Goal: Check status: Check status

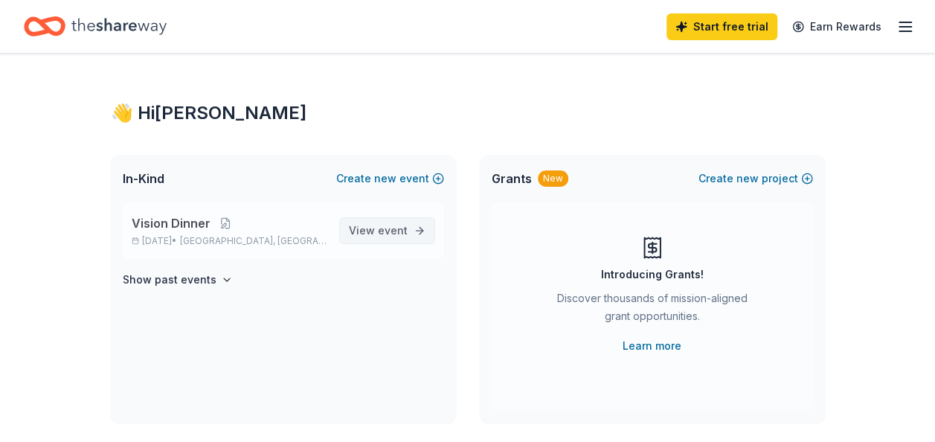
click at [369, 231] on span "View event" at bounding box center [378, 231] width 59 height 18
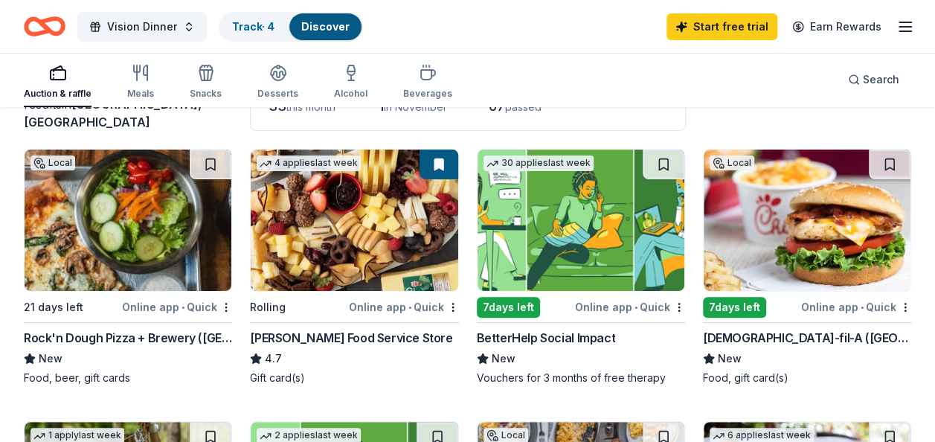
scroll to position [149, 0]
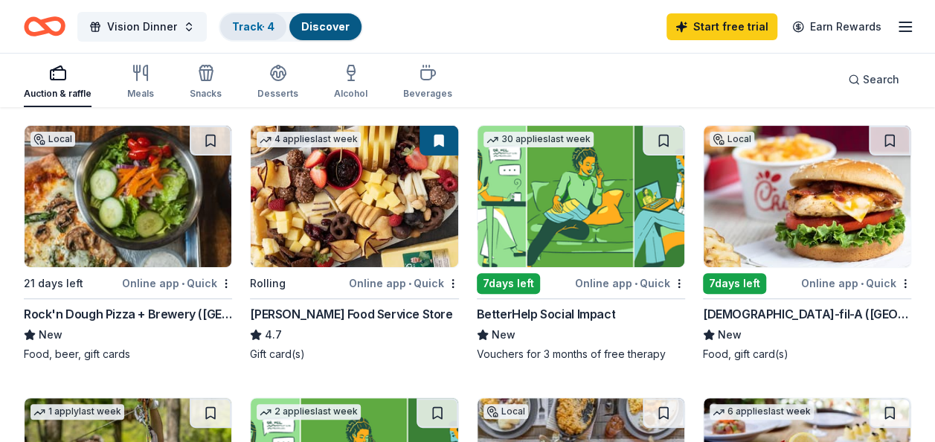
click at [237, 24] on link "Track · 4" at bounding box center [253, 26] width 42 height 13
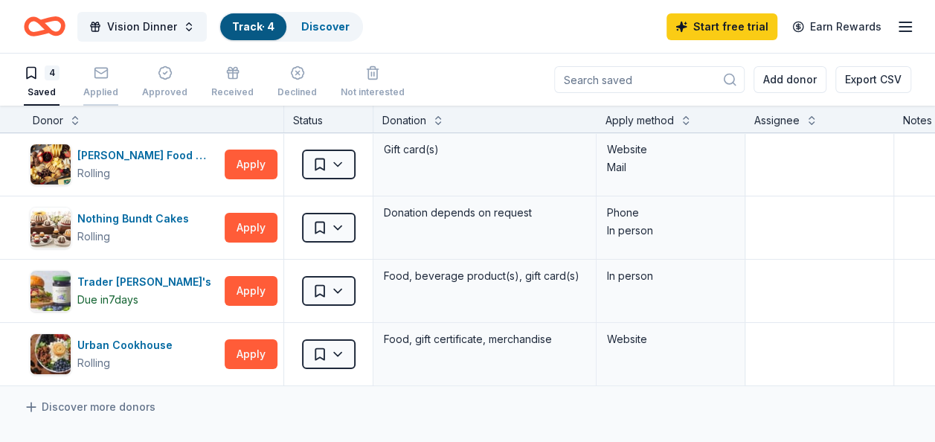
click at [101, 74] on icon "button" at bounding box center [101, 72] width 15 height 15
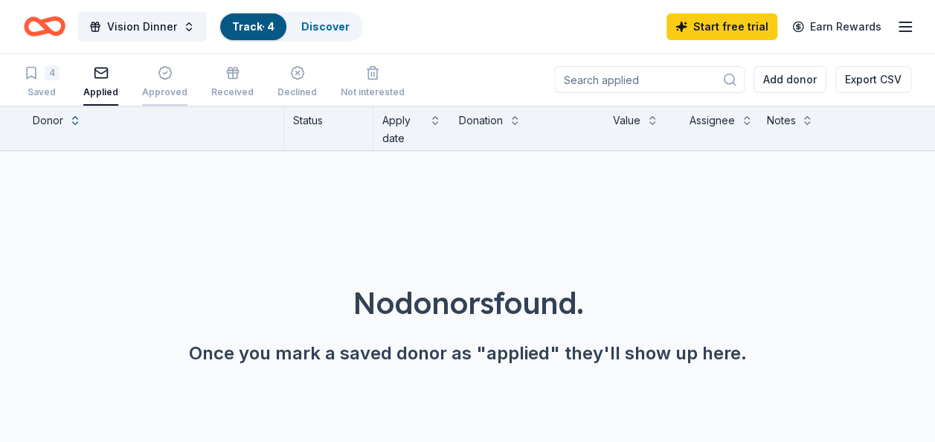
click at [159, 74] on icon "button" at bounding box center [165, 72] width 15 height 15
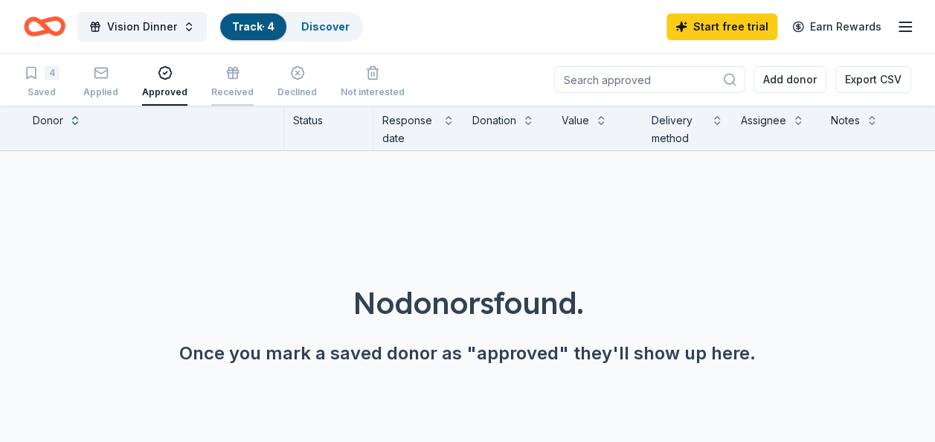
click at [230, 77] on icon "button" at bounding box center [232, 76] width 9 height 6
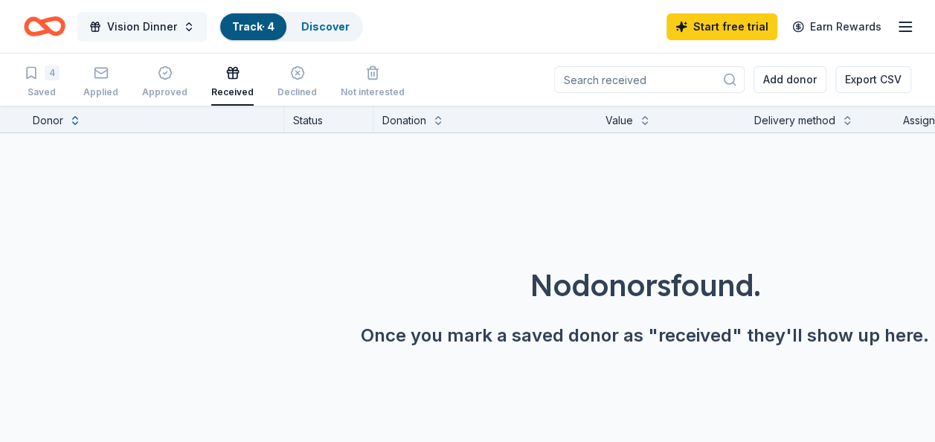
click at [164, 22] on span "Vision Dinner" at bounding box center [142, 27] width 70 height 18
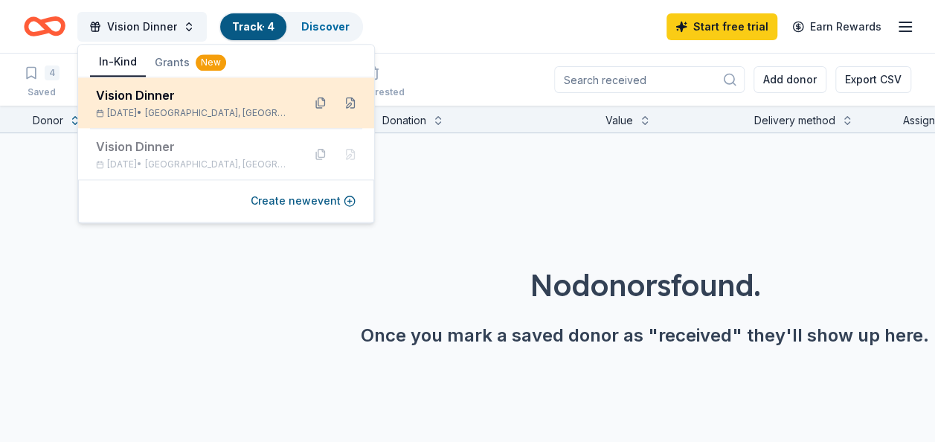
click at [263, 97] on div "Vision Dinner" at bounding box center [193, 95] width 195 height 18
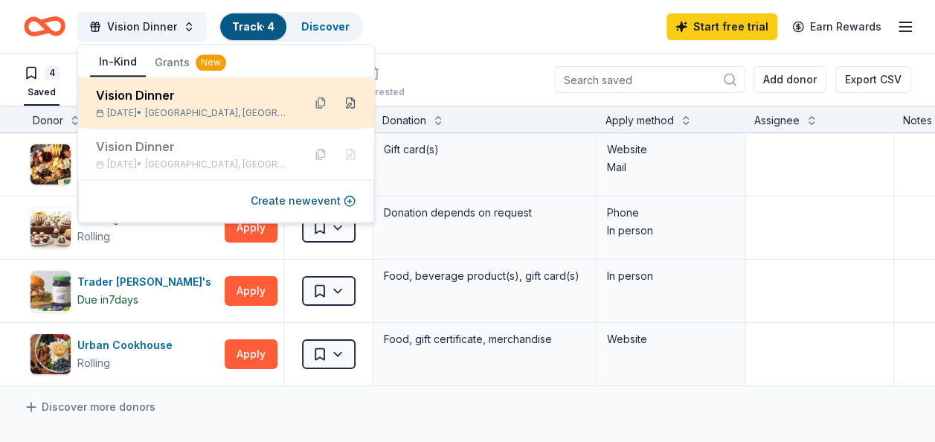
click at [351, 103] on button at bounding box center [350, 103] width 24 height 24
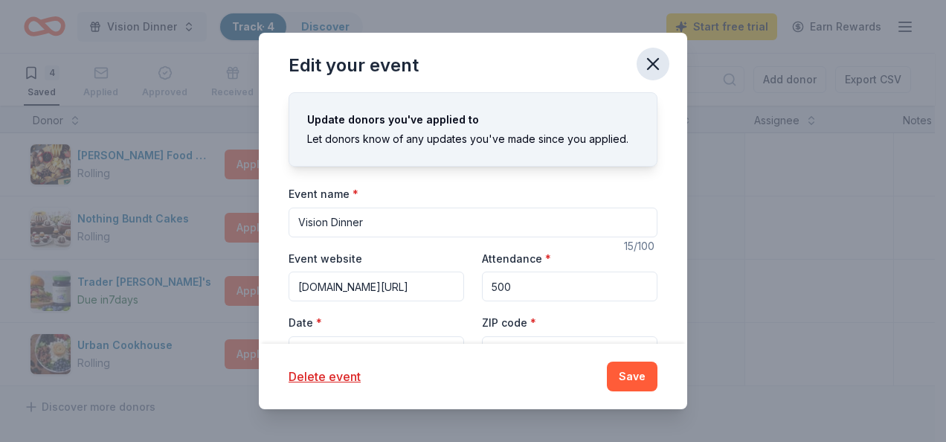
click at [654, 65] on icon "button" at bounding box center [653, 64] width 10 height 10
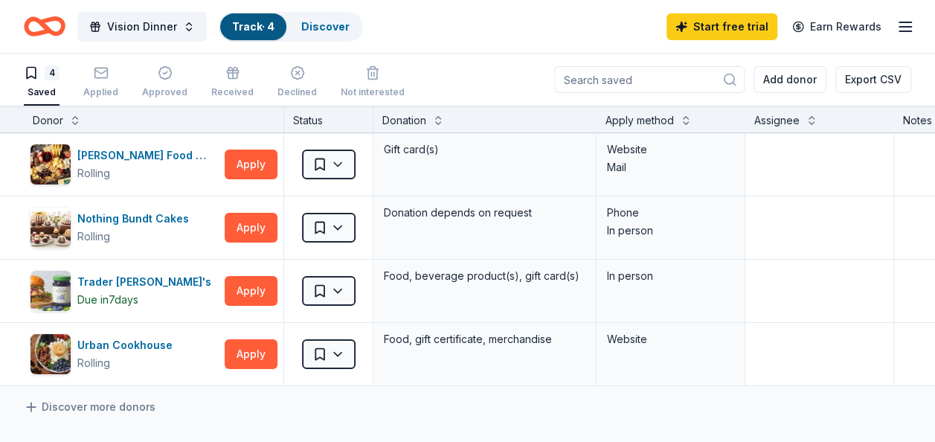
drag, startPoint x: 144, startPoint y: 22, endPoint x: 498, endPoint y: 48, distance: 354.2
click at [498, 48] on div "Vision Dinner Track · 4 Discover Start free trial Earn Rewards" at bounding box center [467, 26] width 935 height 53
